Goal: Transaction & Acquisition: Purchase product/service

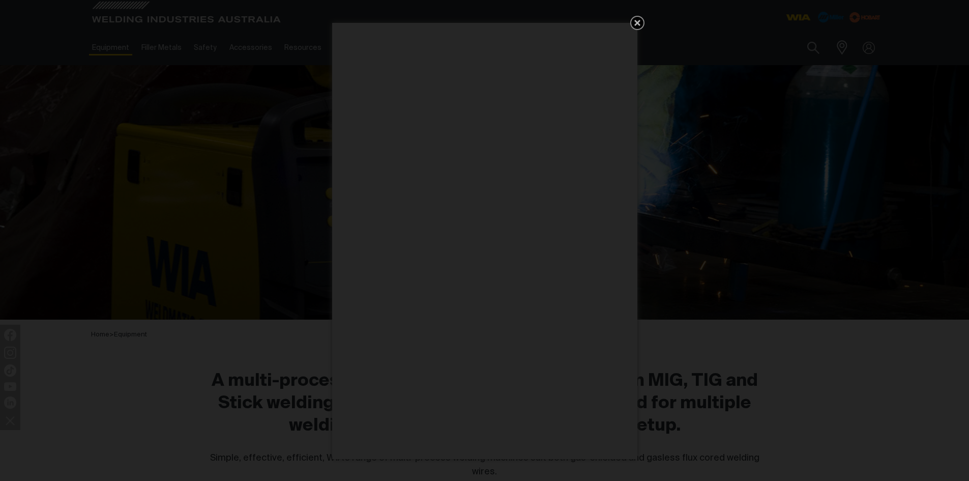
click at [641, 22] on icon "Get 5 WIA Welding Guides Free!" at bounding box center [637, 23] width 12 height 12
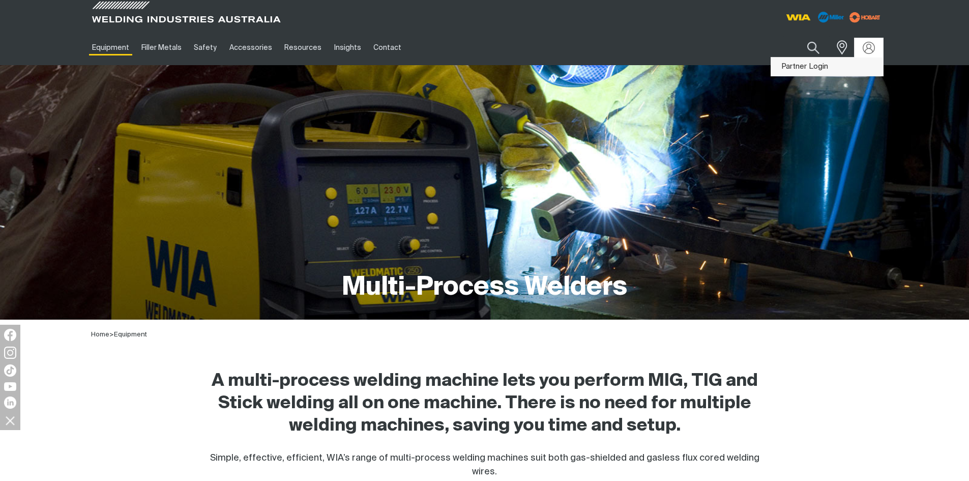
click at [808, 68] on link "Partner Login" at bounding box center [827, 66] width 112 height 19
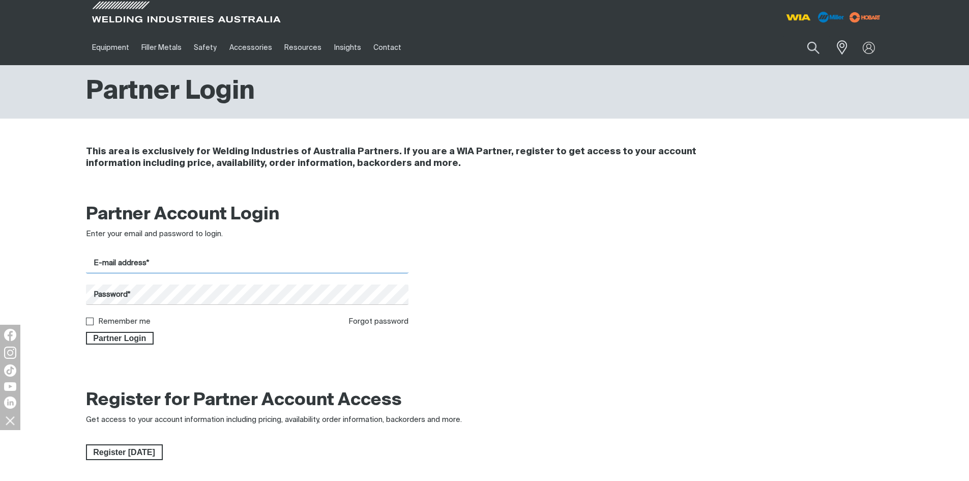
paste input "[PERSON_NAME][EMAIL_ADDRESS][DOMAIN_NAME]"
type input "[PERSON_NAME][EMAIL_ADDRESS][DOMAIN_NAME]"
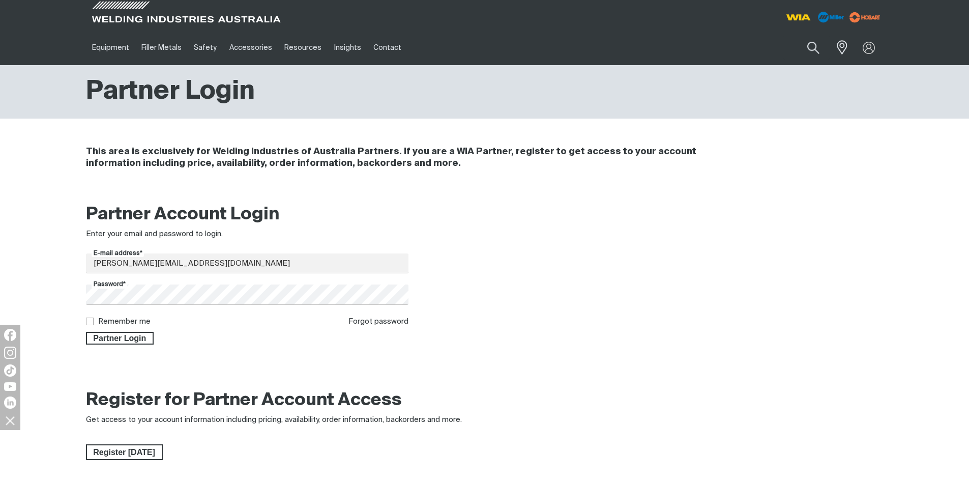
click at [91, 322] on input "Remember me" at bounding box center [89, 320] width 7 height 7
checkbox input "true"
click at [116, 335] on span "Partner Login" at bounding box center [120, 338] width 66 height 13
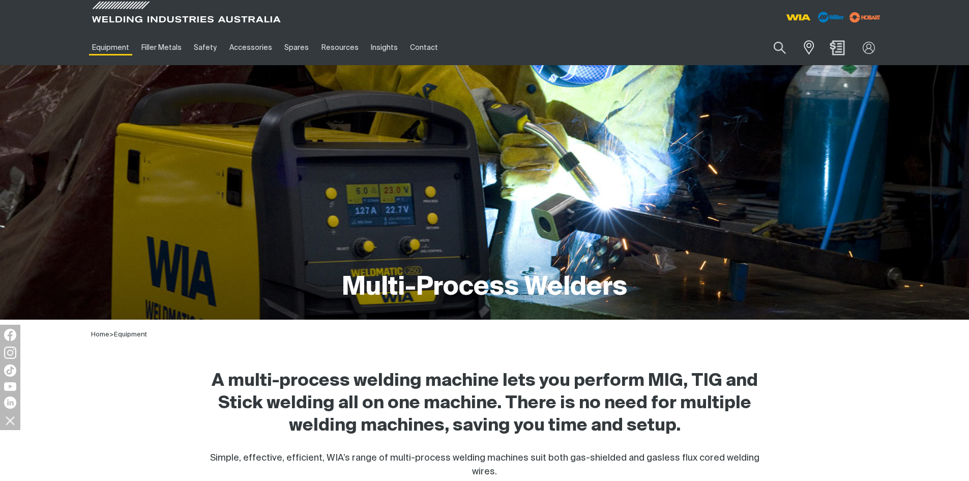
click at [836, 49] on img "Shopping cart (0 product(s))" at bounding box center [837, 47] width 15 height 15
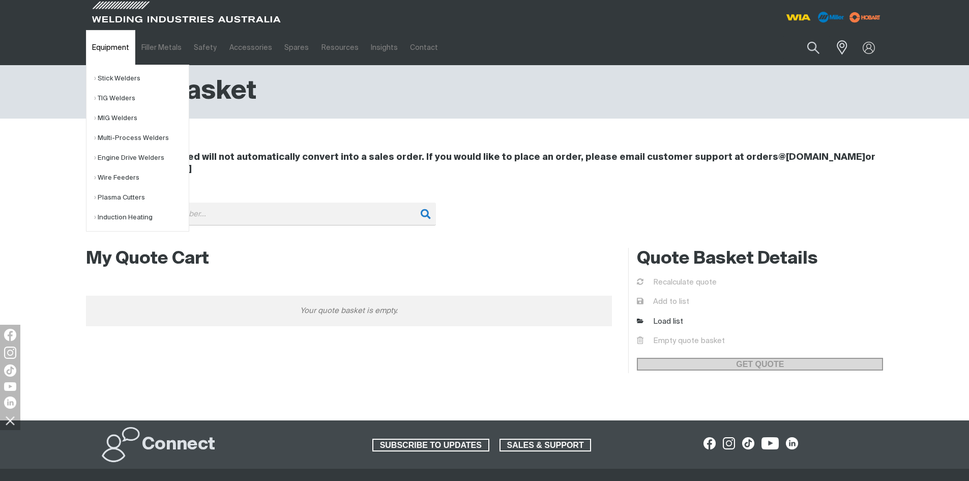
click at [105, 53] on link "Equipment" at bounding box center [110, 47] width 49 height 35
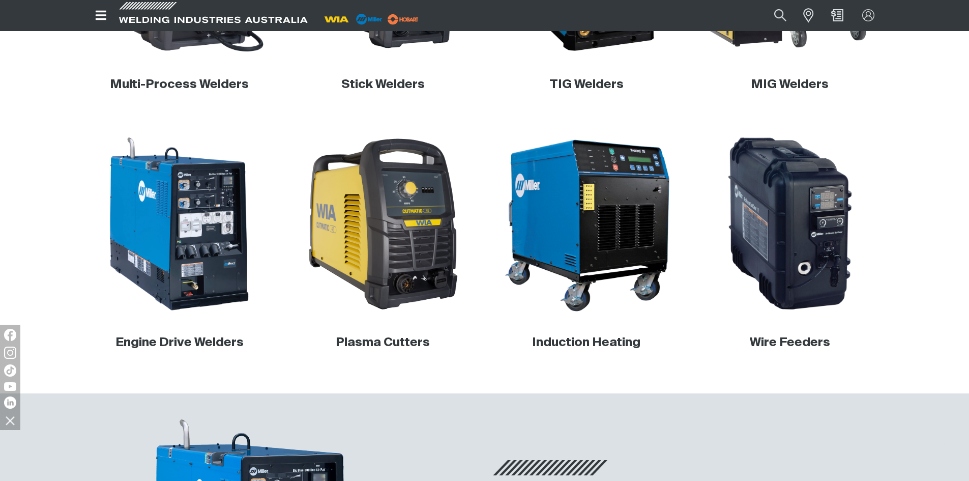
scroll to position [245, 0]
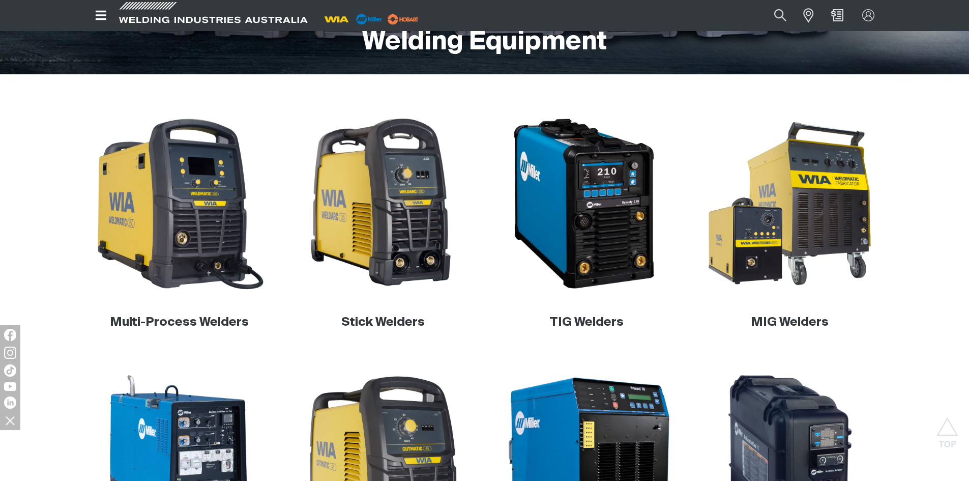
click at [220, 251] on img at bounding box center [179, 203] width 177 height 177
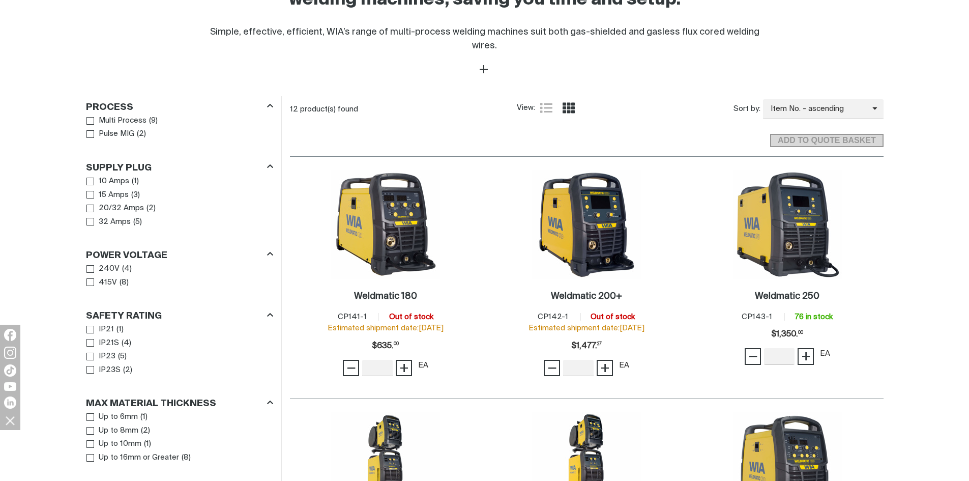
scroll to position [475, 0]
